Goal: Information Seeking & Learning: Learn about a topic

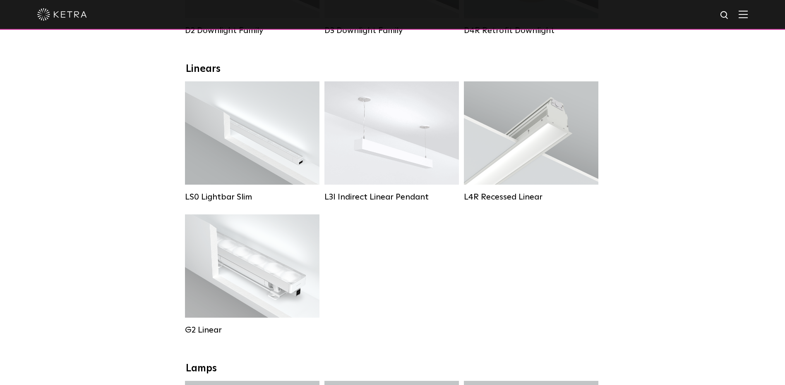
scroll to position [248, 0]
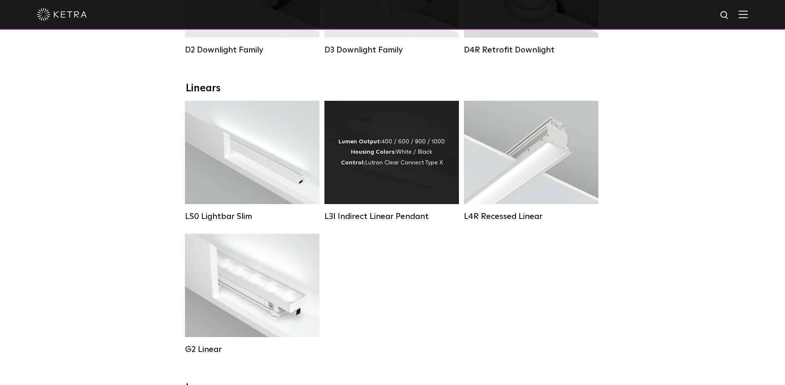
click at [381, 168] on div "Lumen Output: 400 / 600 / 800 / 1000 Housing Colors: White / Black Control: Lut…" at bounding box center [391, 152] width 106 height 31
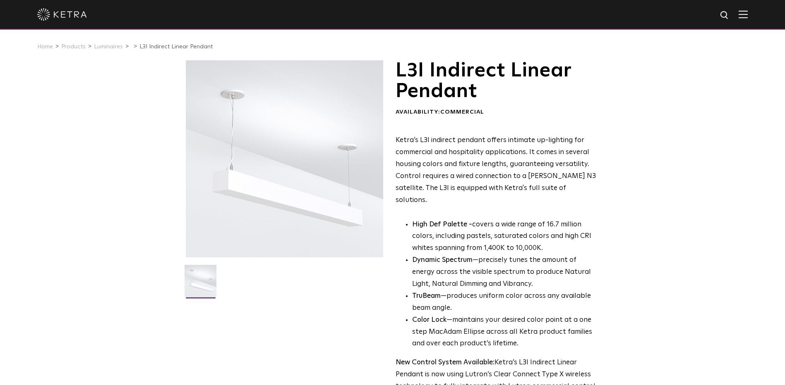
click at [746, 16] on img at bounding box center [742, 14] width 9 height 8
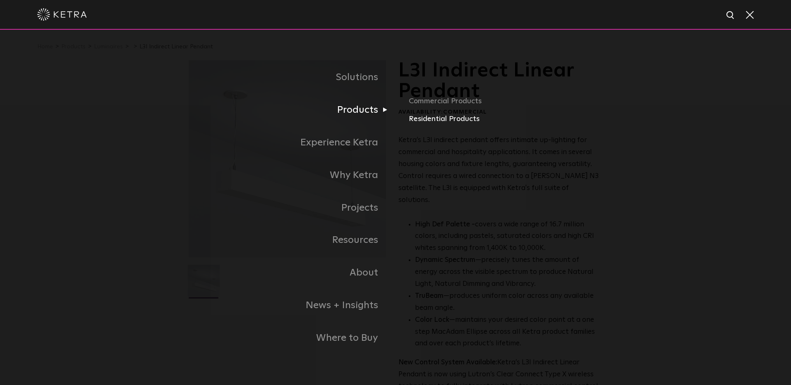
click at [426, 124] on link "Residential Products" at bounding box center [506, 119] width 194 height 12
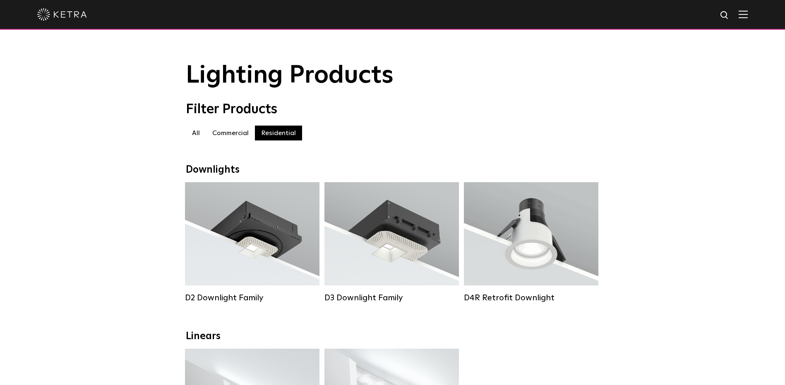
click at [227, 133] on label "Commercial" at bounding box center [230, 133] width 49 height 15
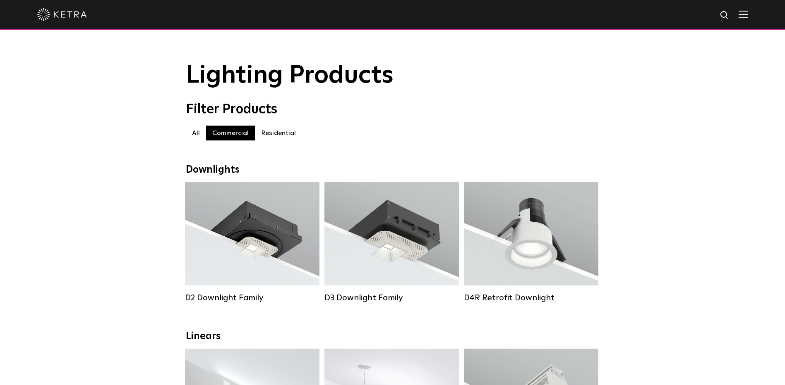
click at [274, 136] on label "Residential" at bounding box center [278, 133] width 47 height 15
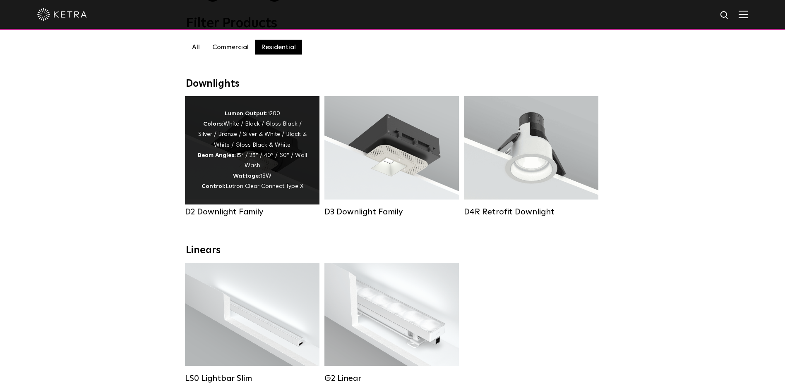
scroll to position [83, 0]
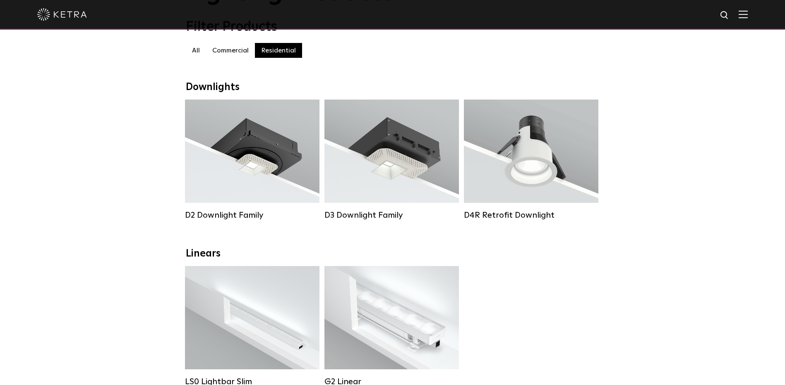
click at [237, 53] on label "Commercial" at bounding box center [230, 50] width 49 height 15
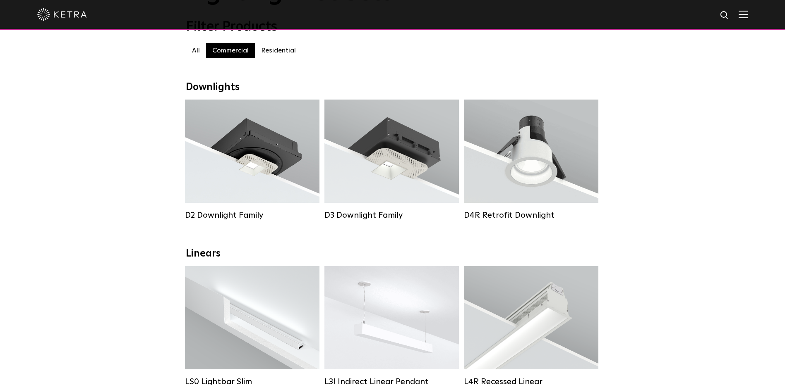
click at [272, 53] on label "Residential" at bounding box center [278, 50] width 47 height 15
